Goal: Information Seeking & Learning: Understand process/instructions

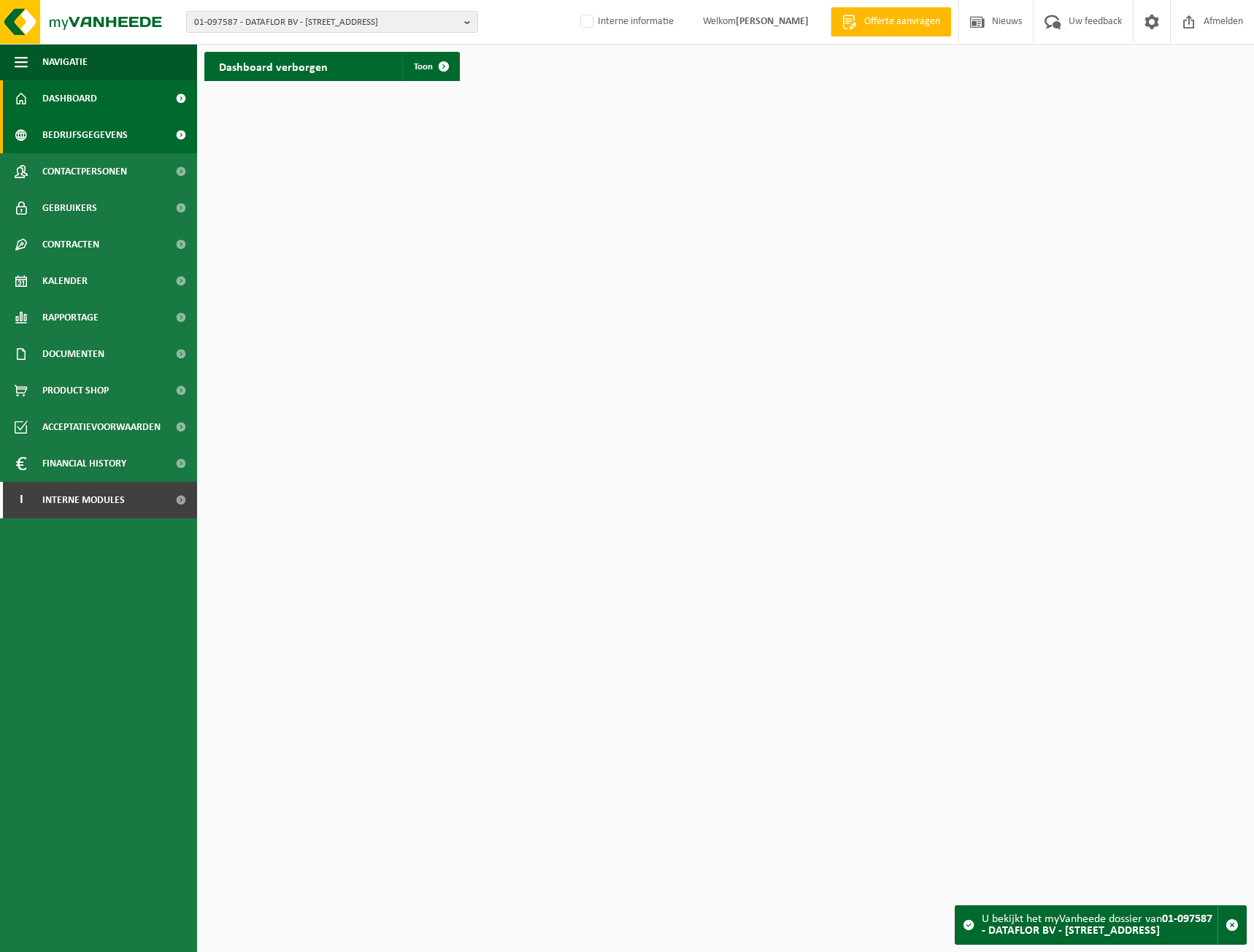
click at [82, 143] on span "Bedrijfsgegevens" at bounding box center [85, 135] width 86 height 36
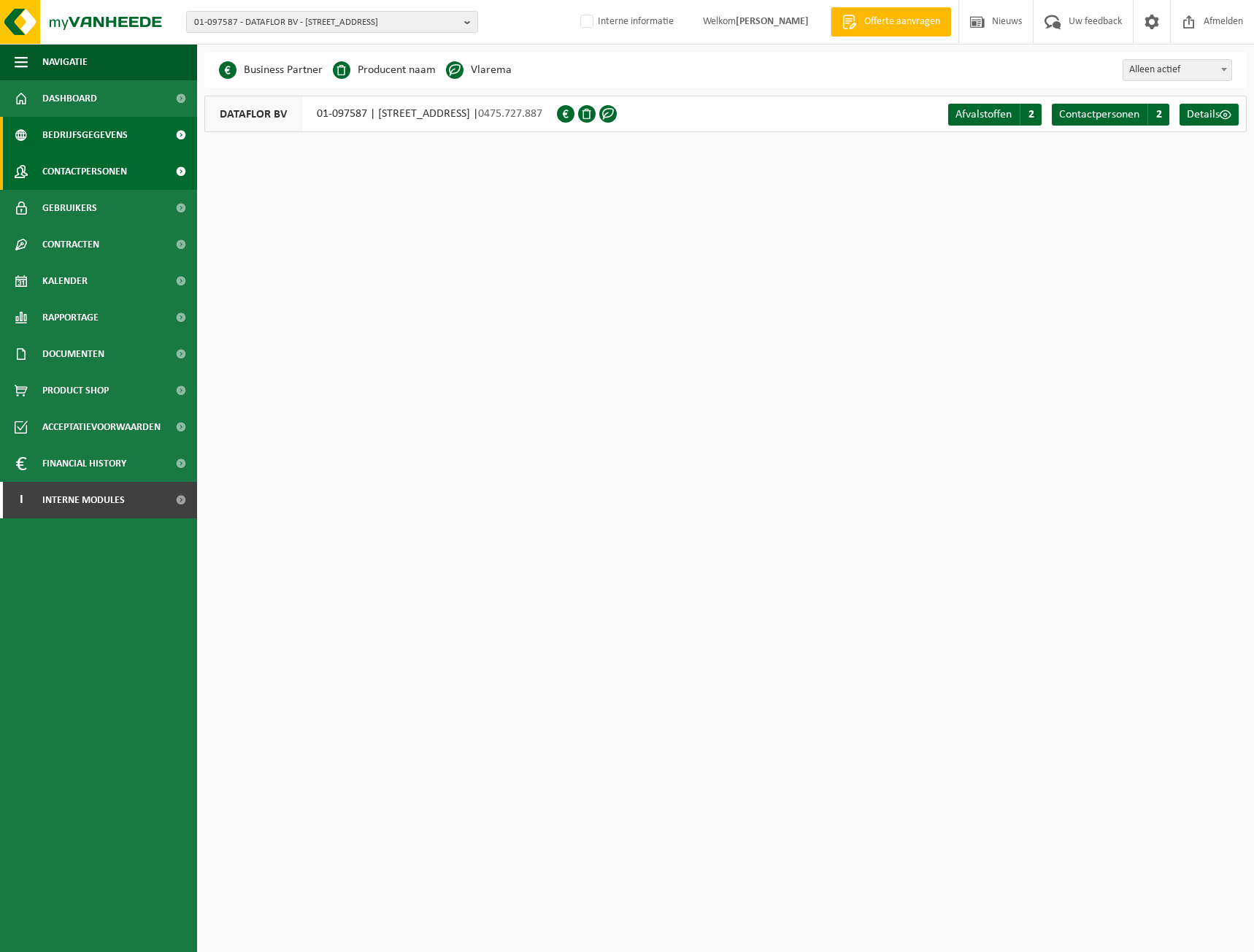
click at [94, 162] on span "Contactpersonen" at bounding box center [85, 171] width 85 height 36
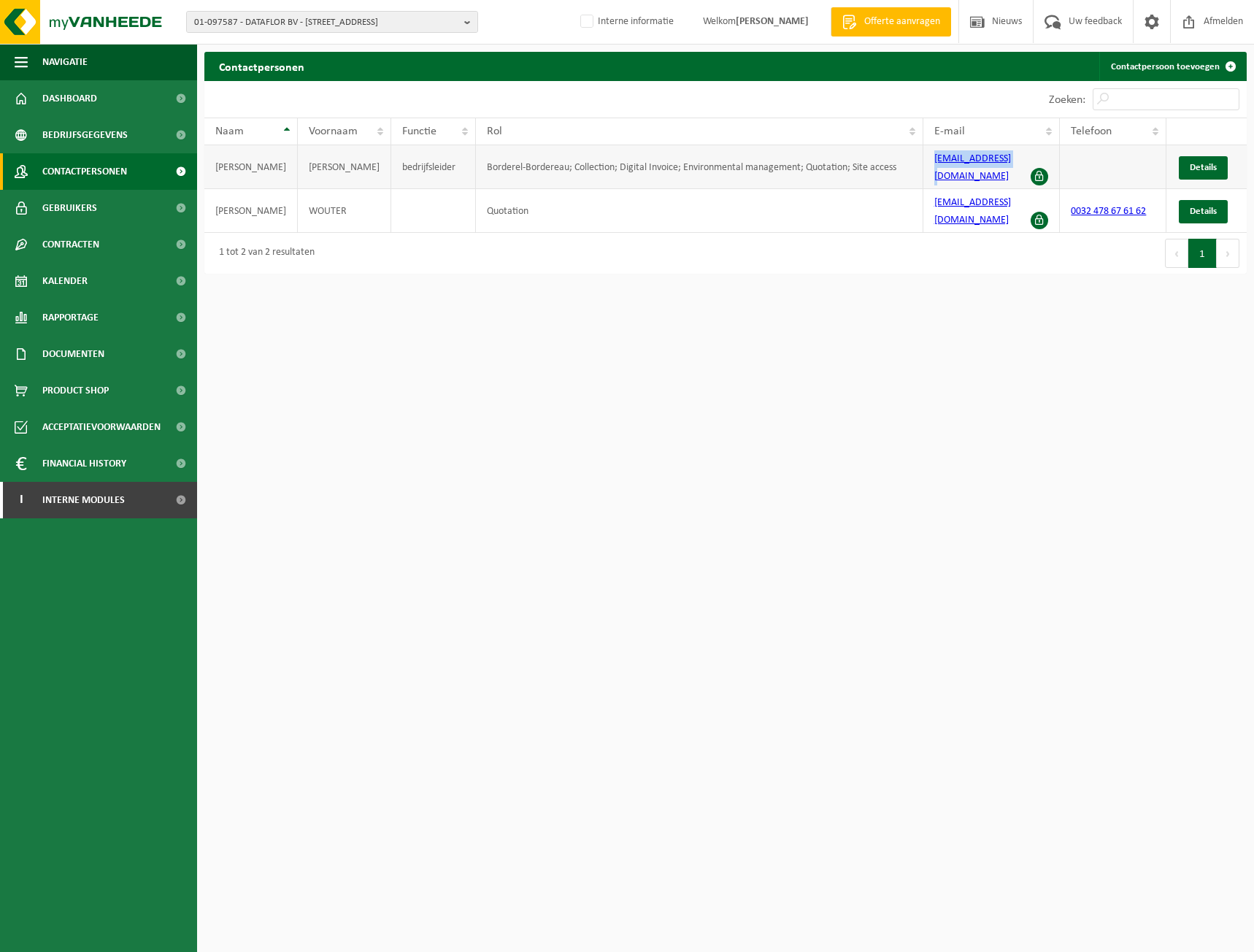
drag, startPoint x: 1001, startPoint y: 164, endPoint x: 915, endPoint y: 170, distance: 86.2
click at [915, 170] on tr "David Johan bedrijfsleider Borderel-Bordereau; Collection; Digital Invoice; Env…" at bounding box center [726, 167] width 1042 height 44
copy tr "info@dataflor.be"
drag, startPoint x: 137, startPoint y: 430, endPoint x: 217, endPoint y: 405, distance: 83.8
click at [137, 430] on span "Acceptatievoorwaarden" at bounding box center [101, 427] width 118 height 36
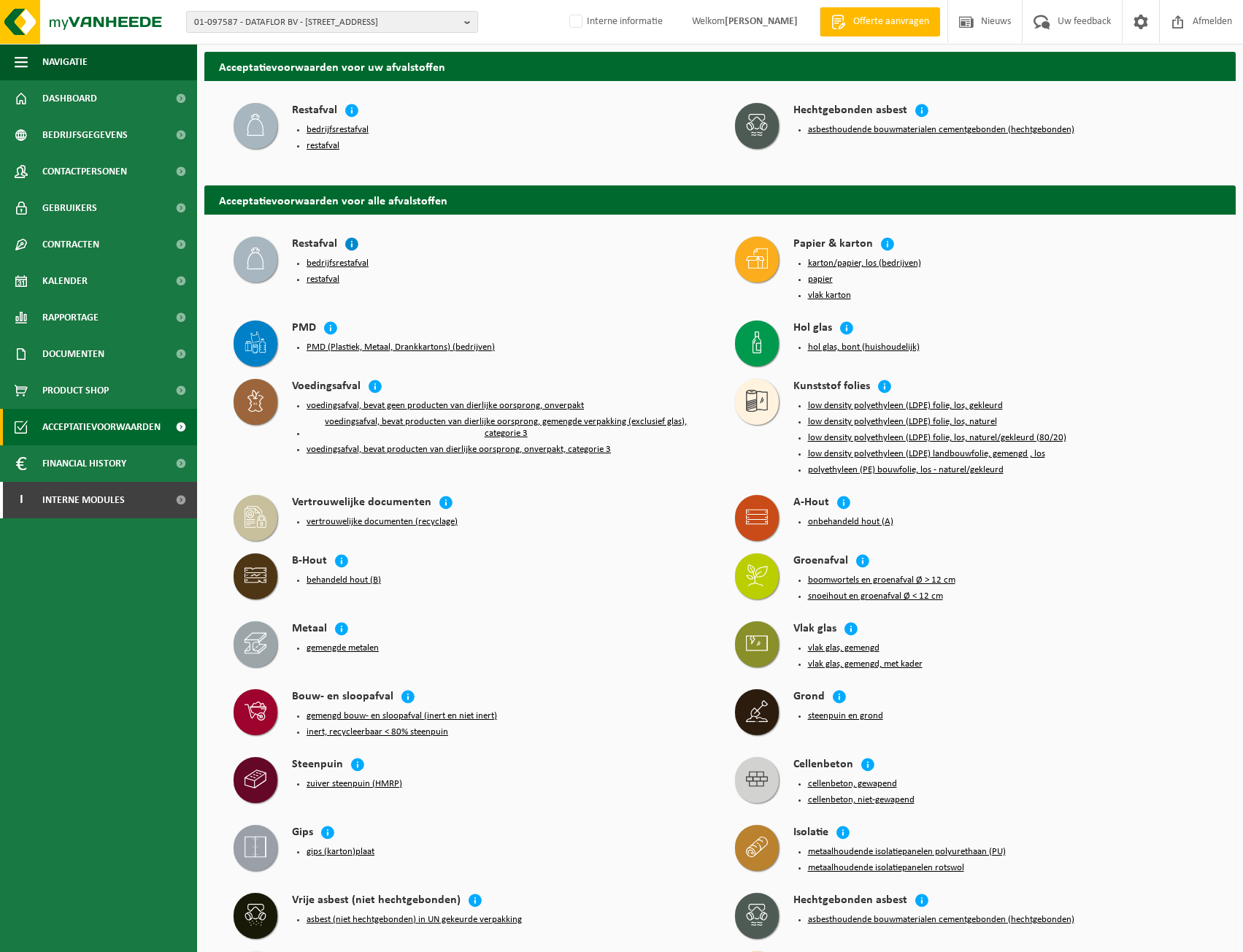
click at [348, 242] on icon at bounding box center [352, 244] width 15 height 15
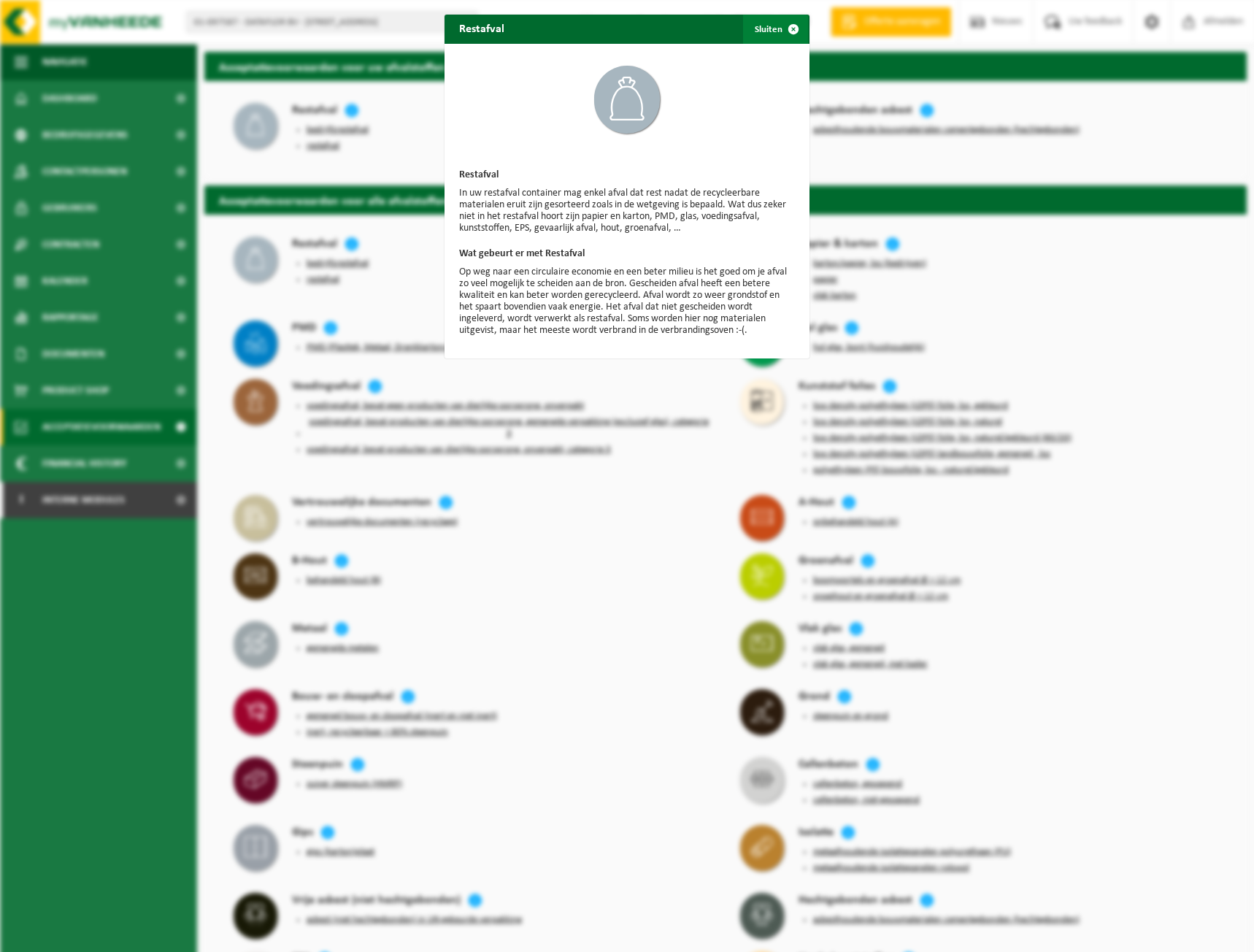
click at [788, 33] on span "button" at bounding box center [793, 29] width 29 height 29
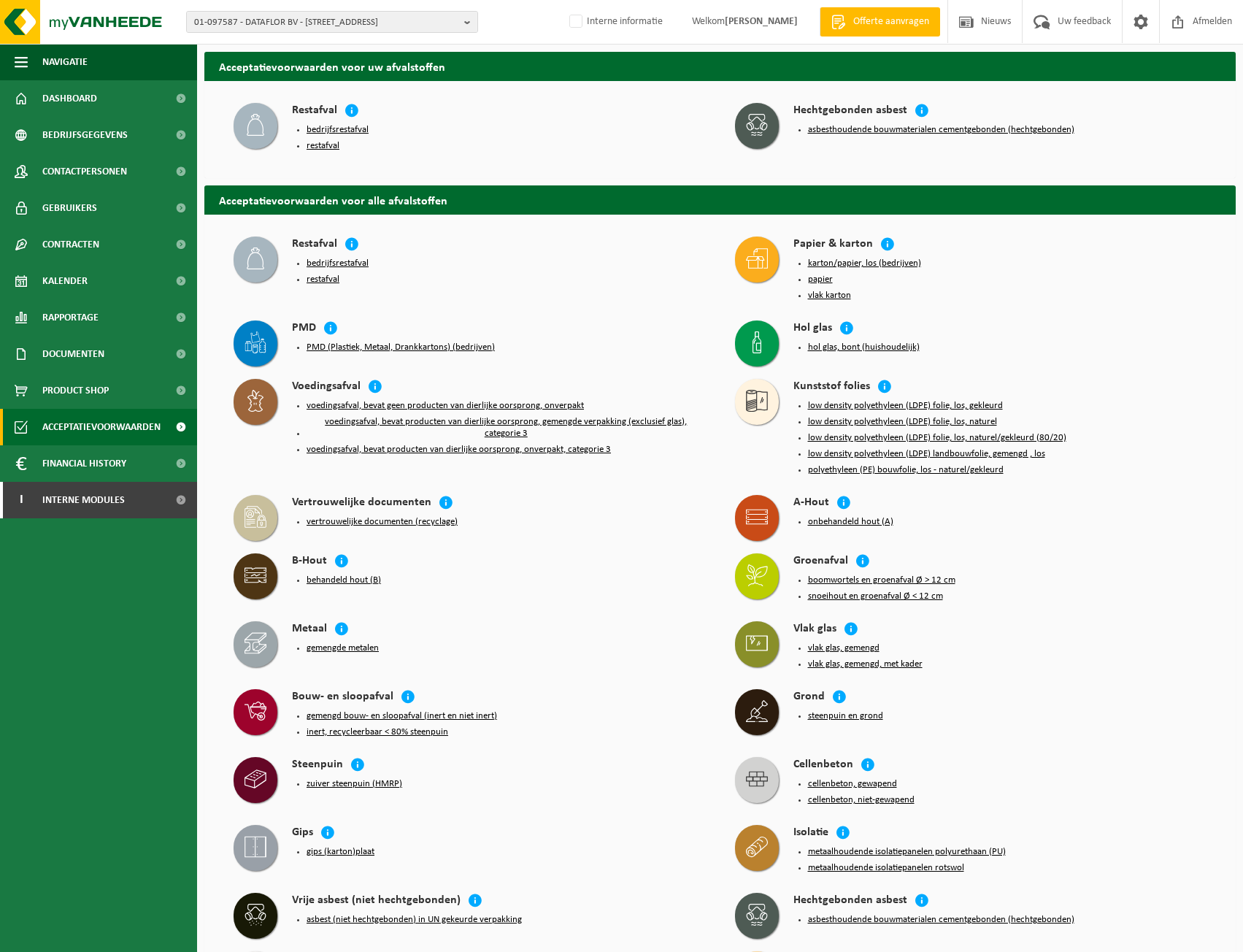
click at [243, 254] on span at bounding box center [255, 259] width 44 height 46
click at [263, 119] on icon at bounding box center [255, 124] width 22 height 22
click at [327, 146] on button "restafval" at bounding box center [323, 146] width 33 height 12
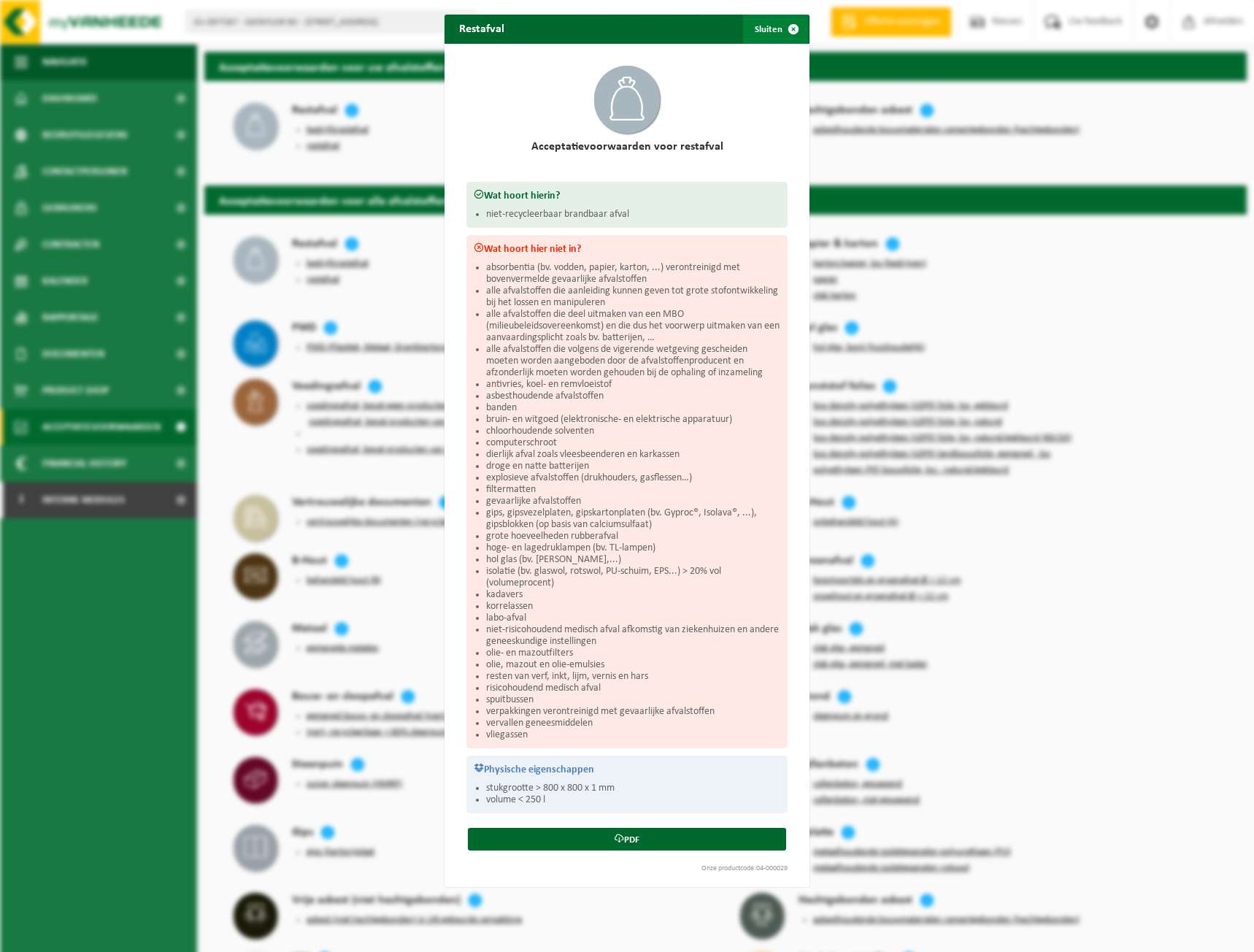
click at [781, 31] on span "button" at bounding box center [793, 29] width 29 height 29
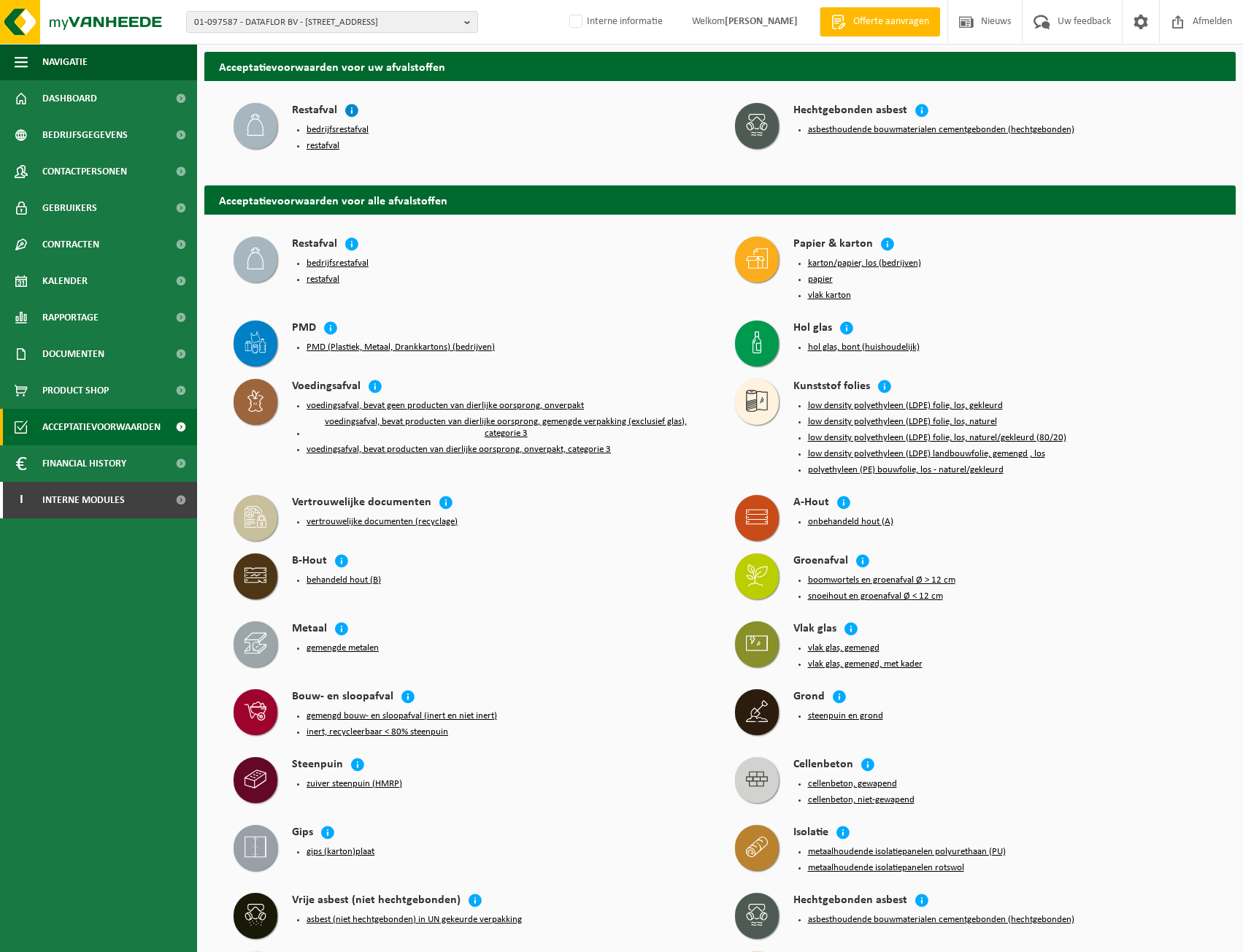
click at [352, 114] on icon at bounding box center [352, 110] width 15 height 15
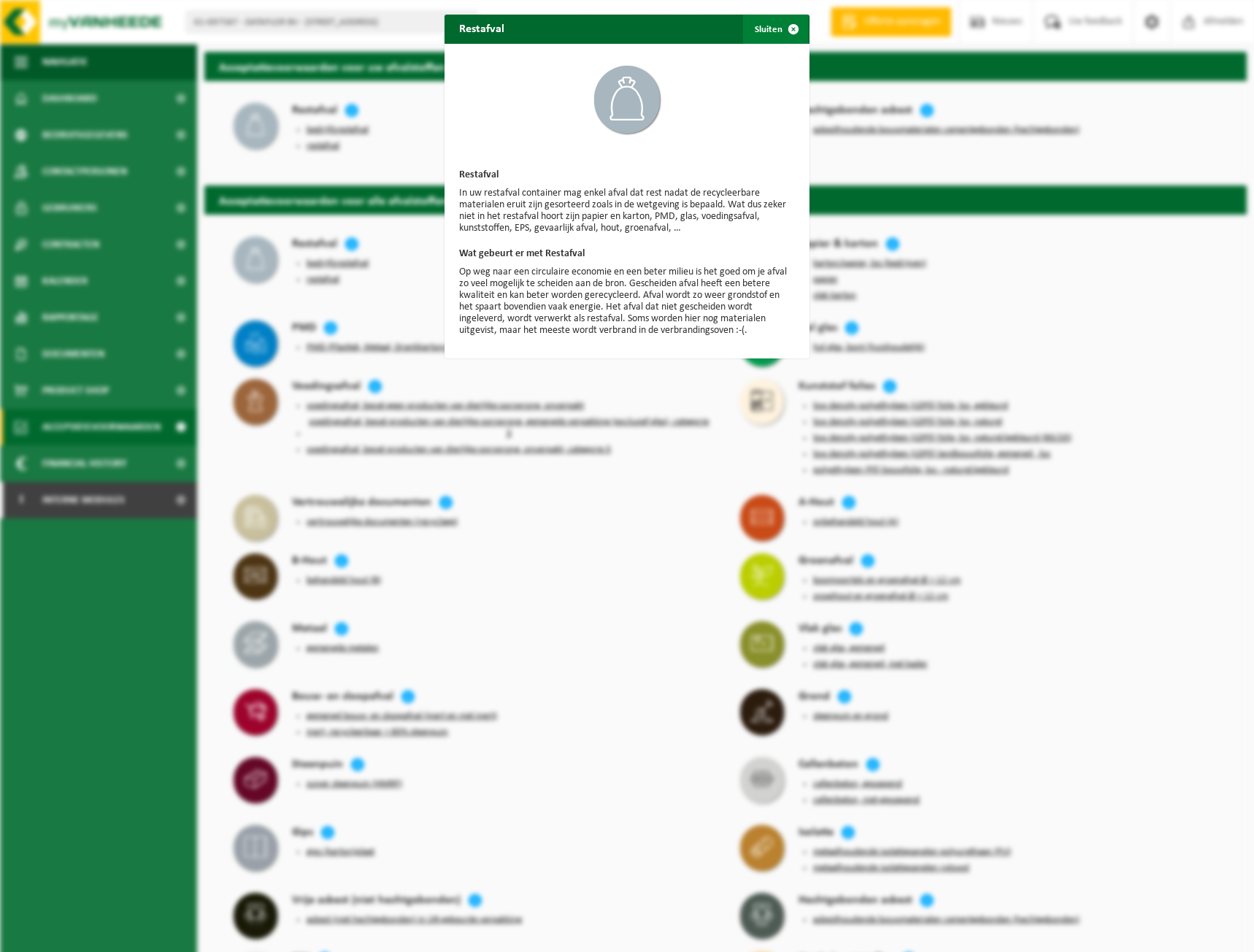
click at [767, 25] on button "Sluiten" at bounding box center [775, 29] width 65 height 29
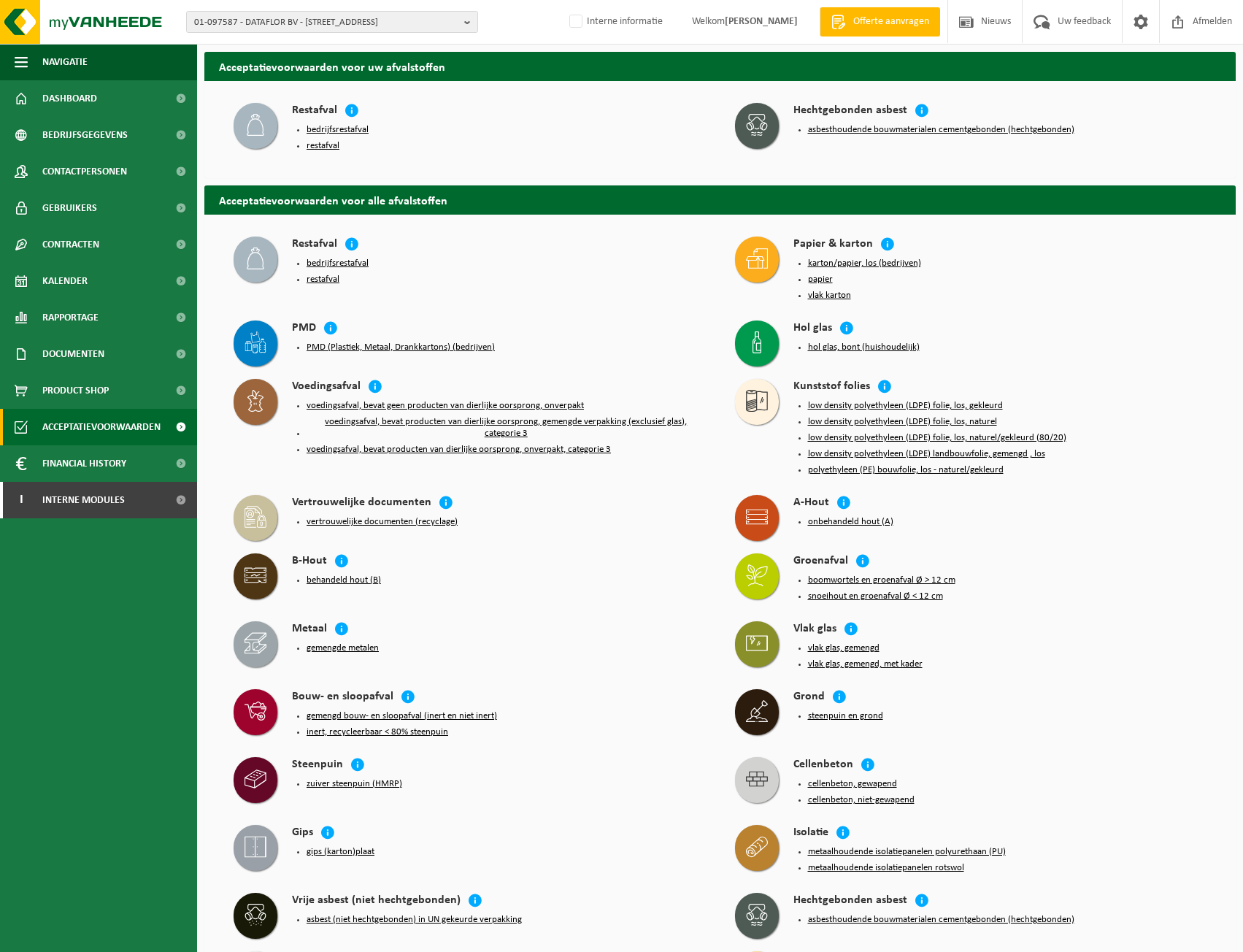
click at [346, 128] on button "bedrijfsrestafval" at bounding box center [338, 130] width 62 height 12
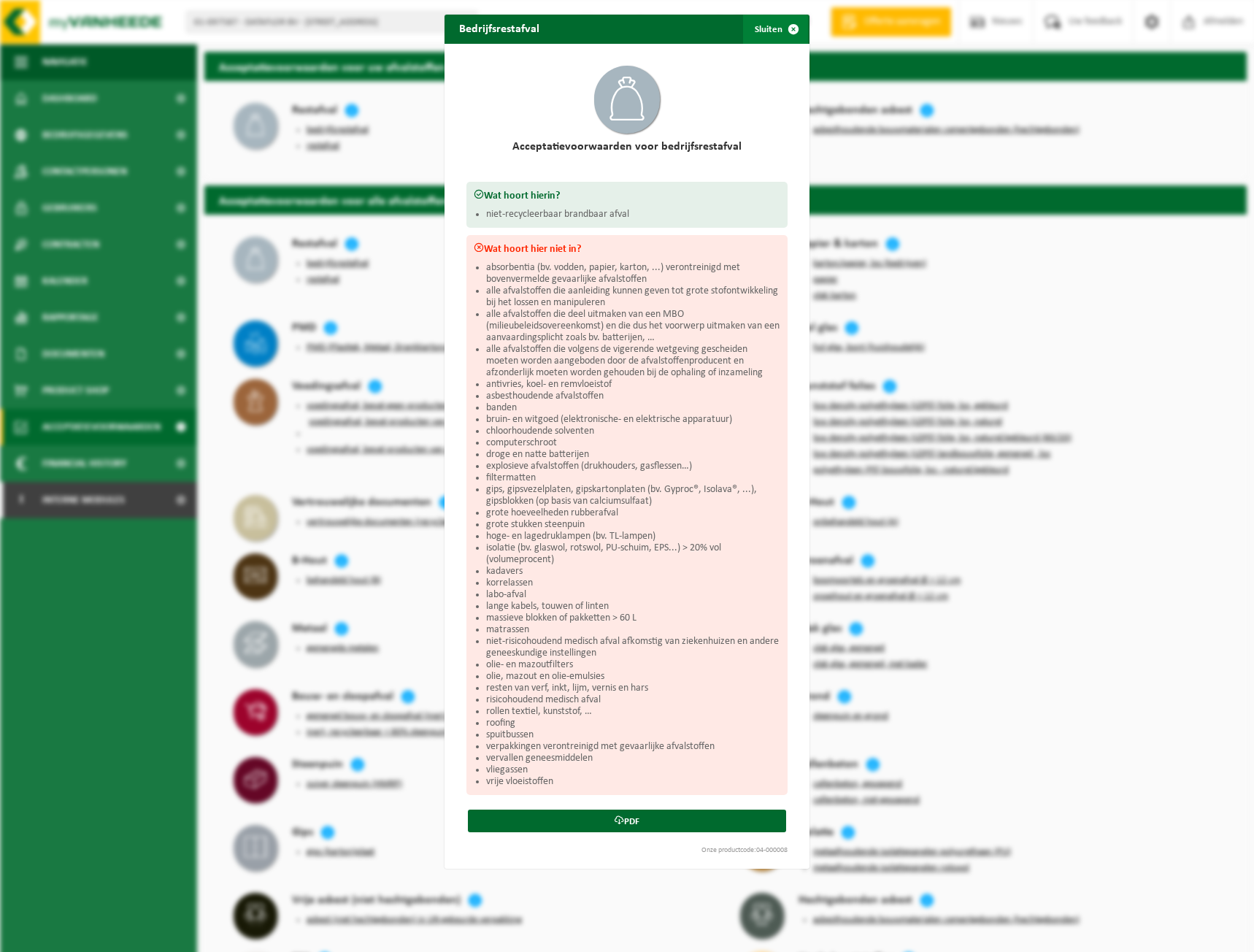
click at [779, 28] on span "button" at bounding box center [793, 29] width 29 height 29
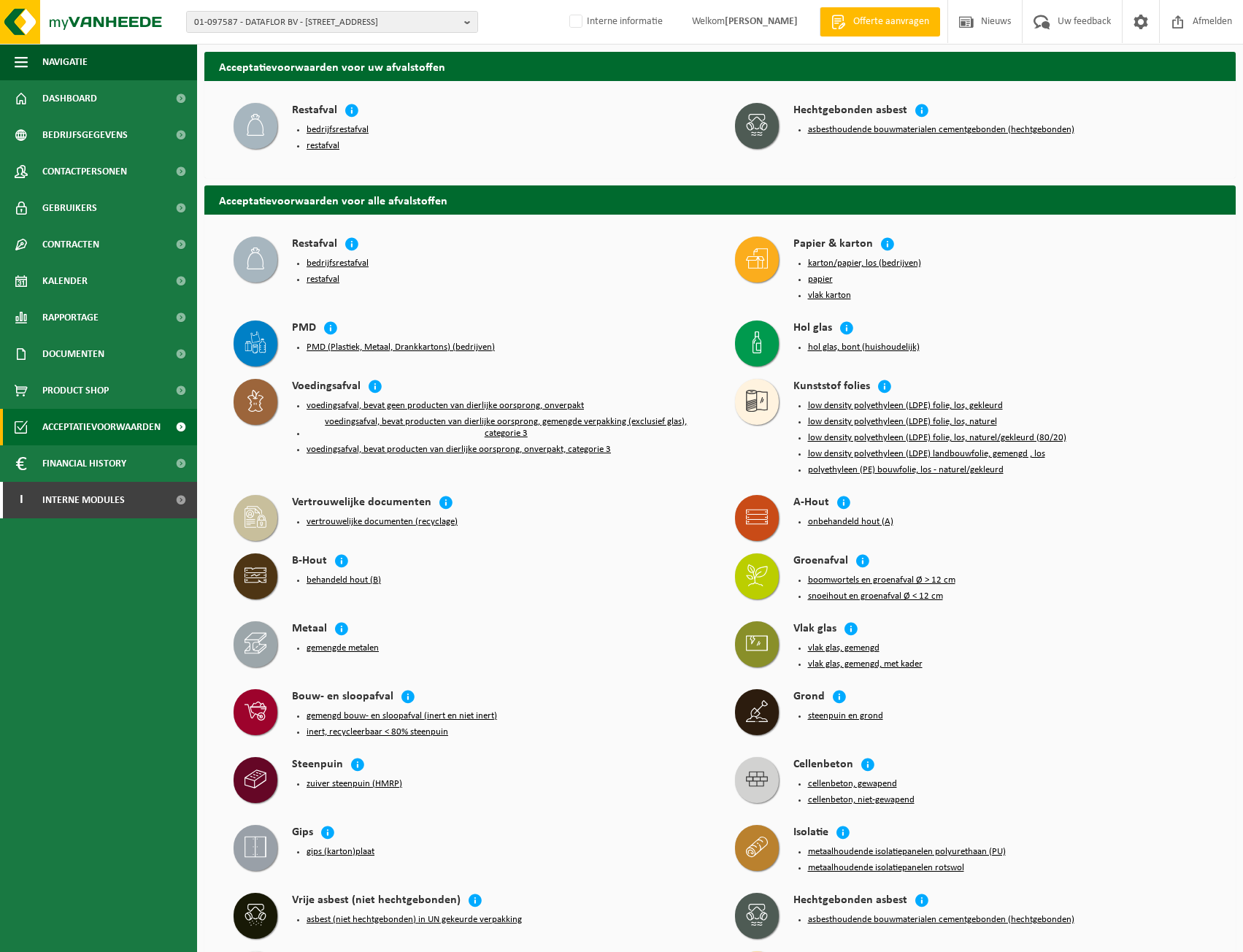
click at [328, 149] on div "bedrijfsrestafval restafval" at bounding box center [498, 138] width 414 height 36
click at [328, 143] on button "restafval" at bounding box center [323, 146] width 33 height 12
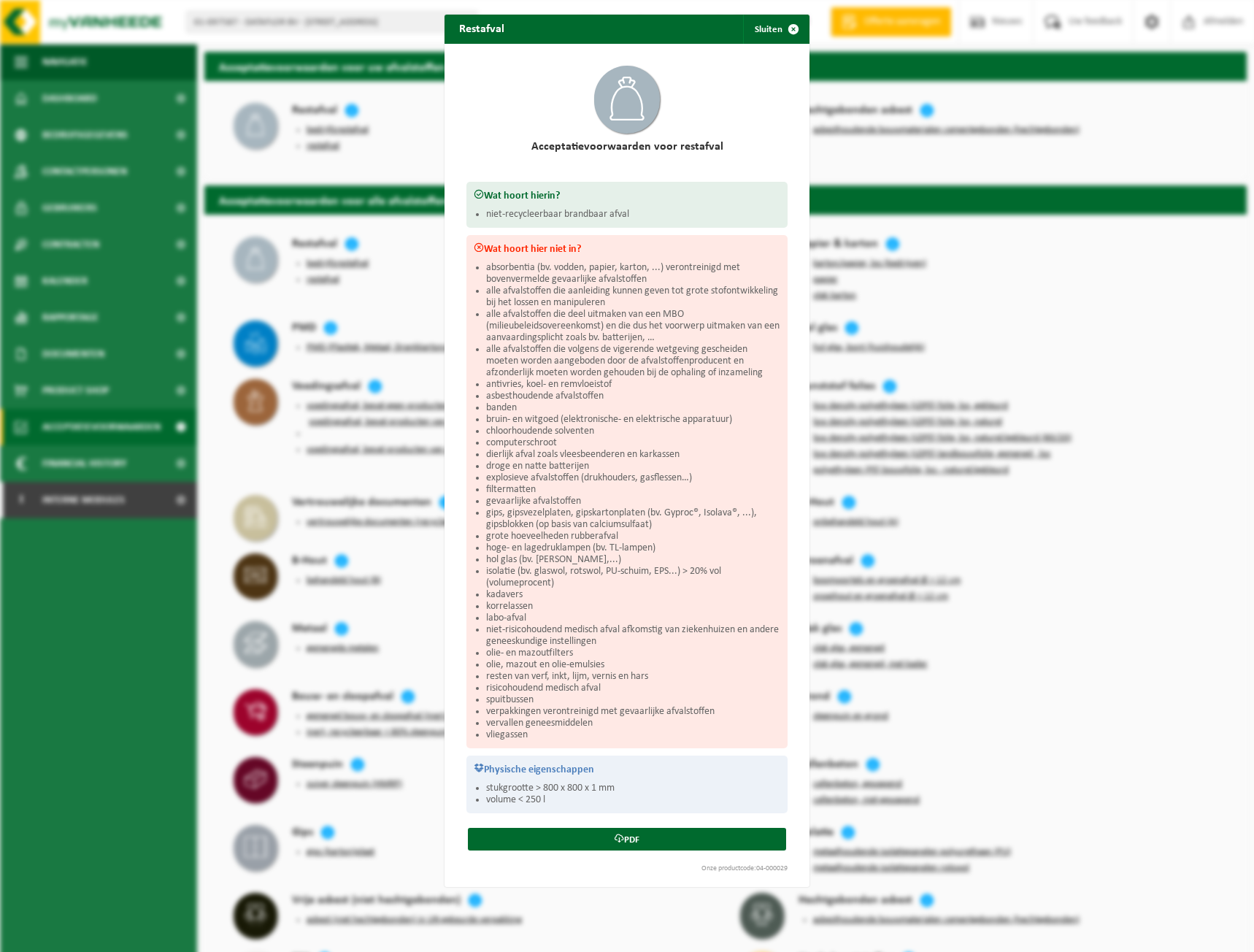
drag, startPoint x: 787, startPoint y: 28, endPoint x: 699, endPoint y: 87, distance: 105.9
click at [787, 28] on span "button" at bounding box center [793, 29] width 29 height 29
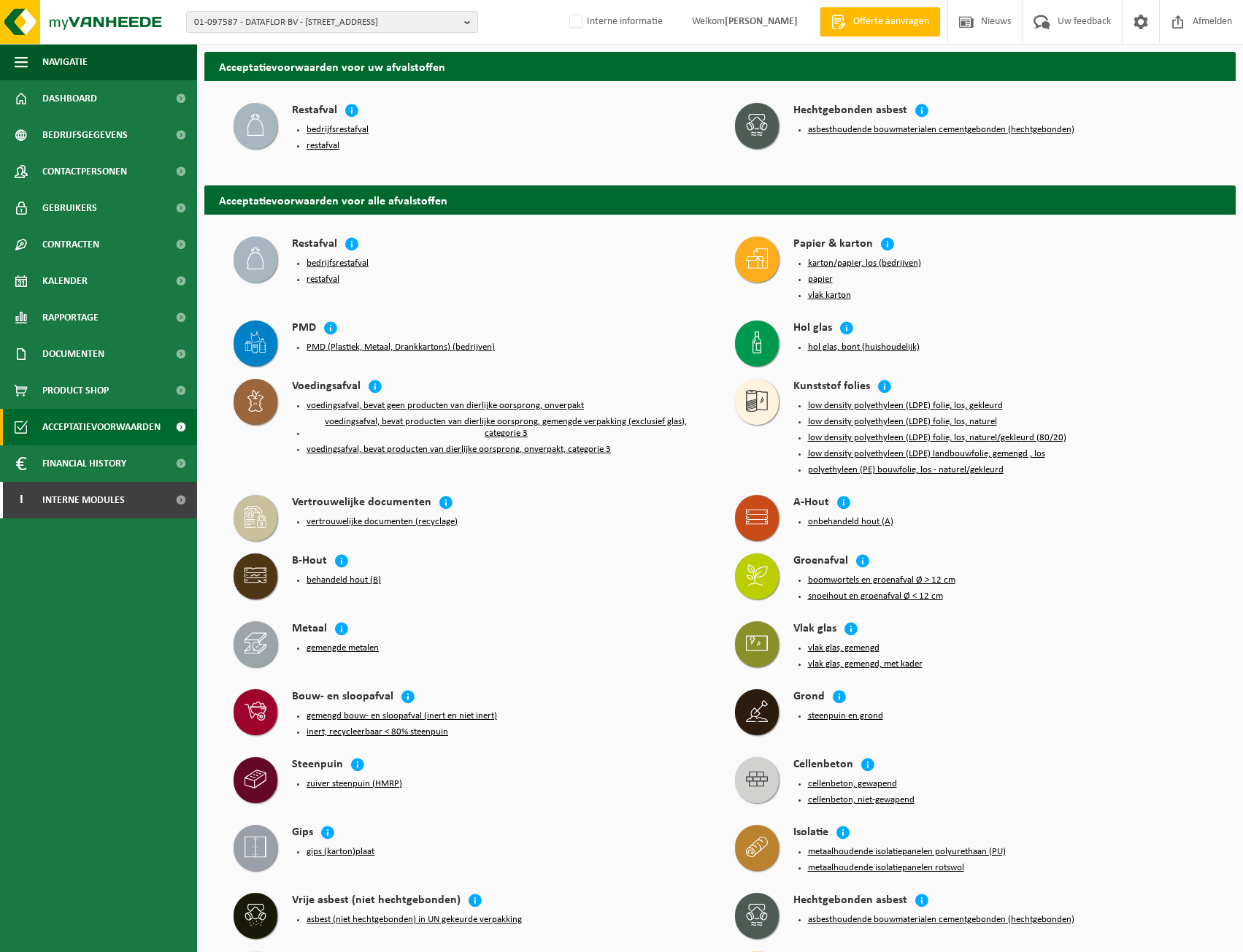
click at [332, 124] on button "bedrijfsrestafval" at bounding box center [338, 130] width 62 height 12
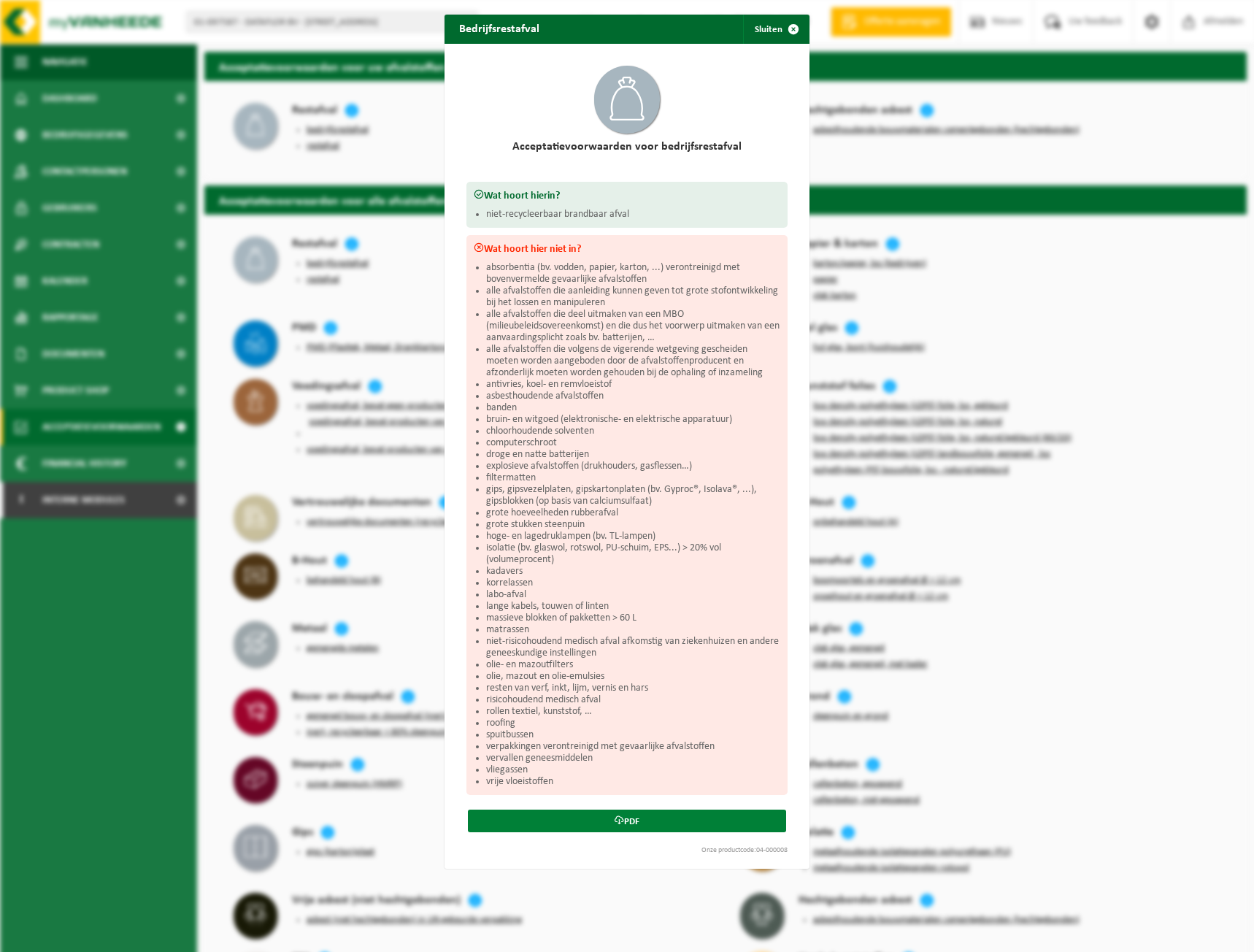
click at [692, 820] on link "PDF" at bounding box center [627, 821] width 318 height 22
drag, startPoint x: 767, startPoint y: 22, endPoint x: 493, endPoint y: 112, distance: 288.4
click at [767, 22] on button "Sluiten" at bounding box center [775, 29] width 65 height 29
